Goal: Find specific page/section: Find specific page/section

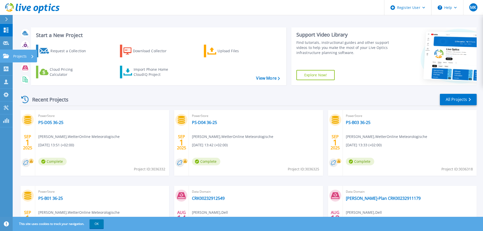
click at [3, 54] on link "Projects Projects" at bounding box center [6, 56] width 13 height 13
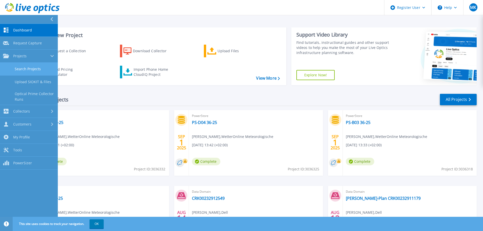
click at [31, 66] on link "Search Projects" at bounding box center [29, 69] width 58 height 13
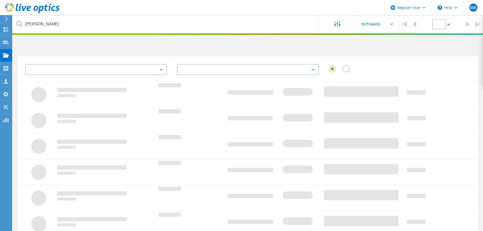
type input "1"
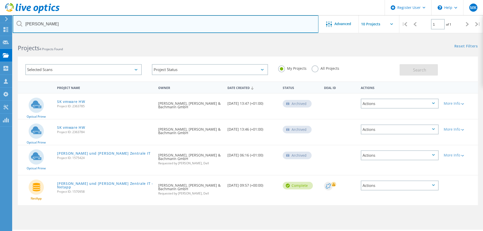
click at [50, 30] on input "[PERSON_NAME]" at bounding box center [166, 24] width 306 height 18
drag, startPoint x: 68, startPoint y: 28, endPoint x: 20, endPoint y: 28, distance: 48.7
click at [20, 28] on input "zaborowski" at bounding box center [166, 24] width 306 height 18
type input "scheidt"
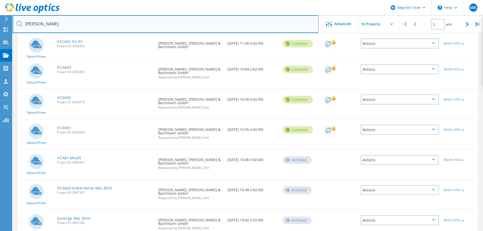
scroll to position [76, 0]
